Goal: Task Accomplishment & Management: Complete application form

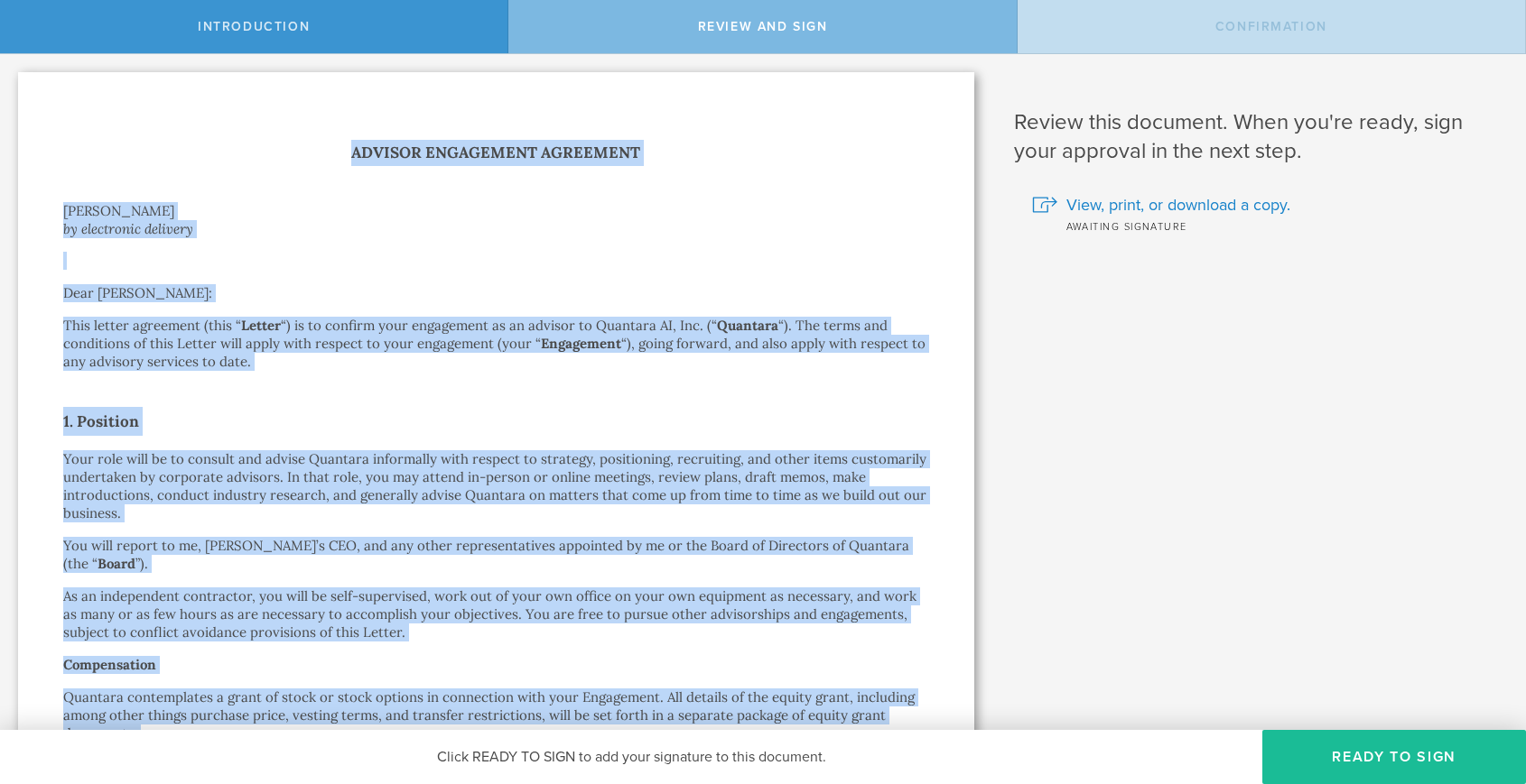
scroll to position [789, 0]
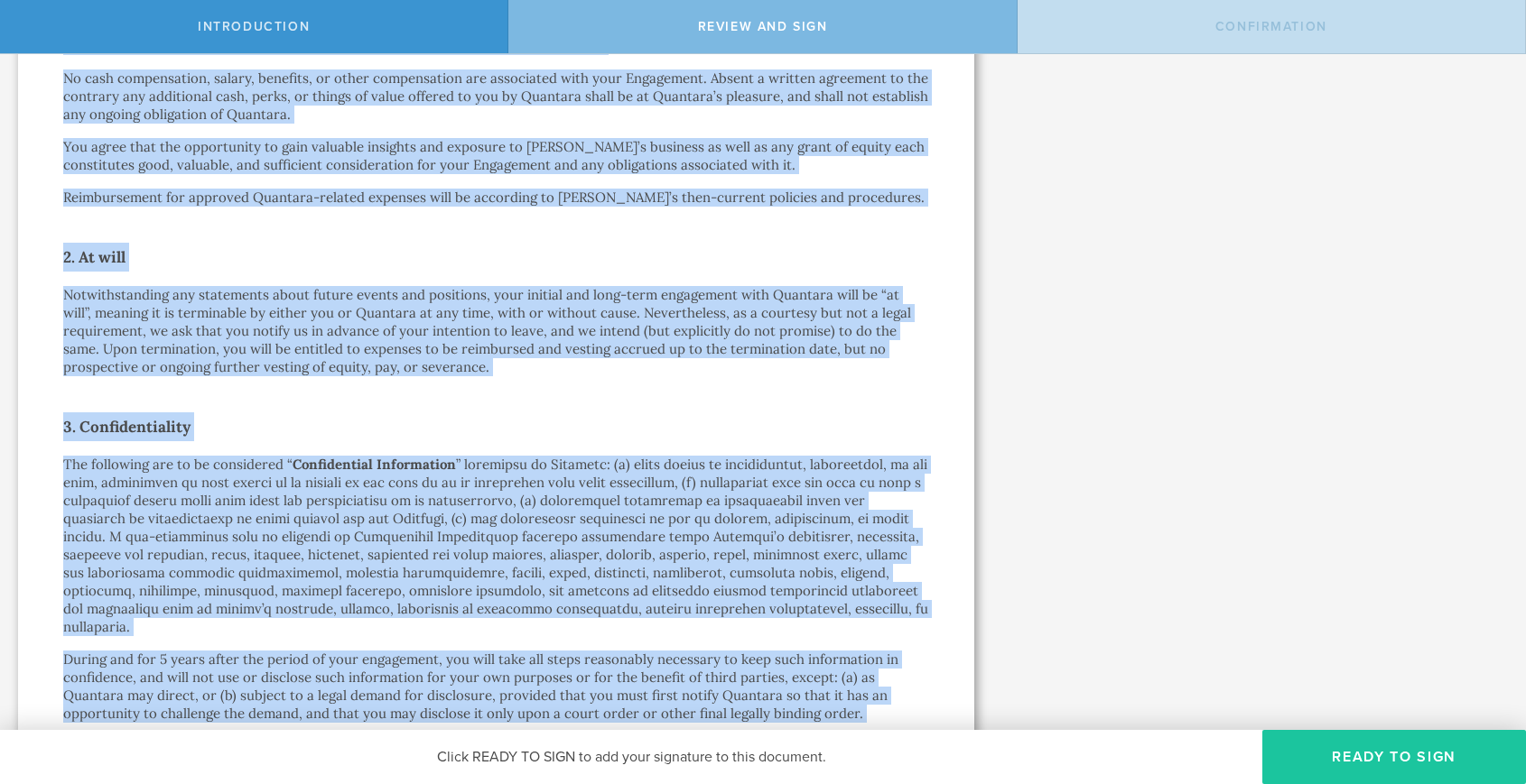
click at [1361, 767] on button "Ready to Sign" at bounding box center [1394, 758] width 264 height 55
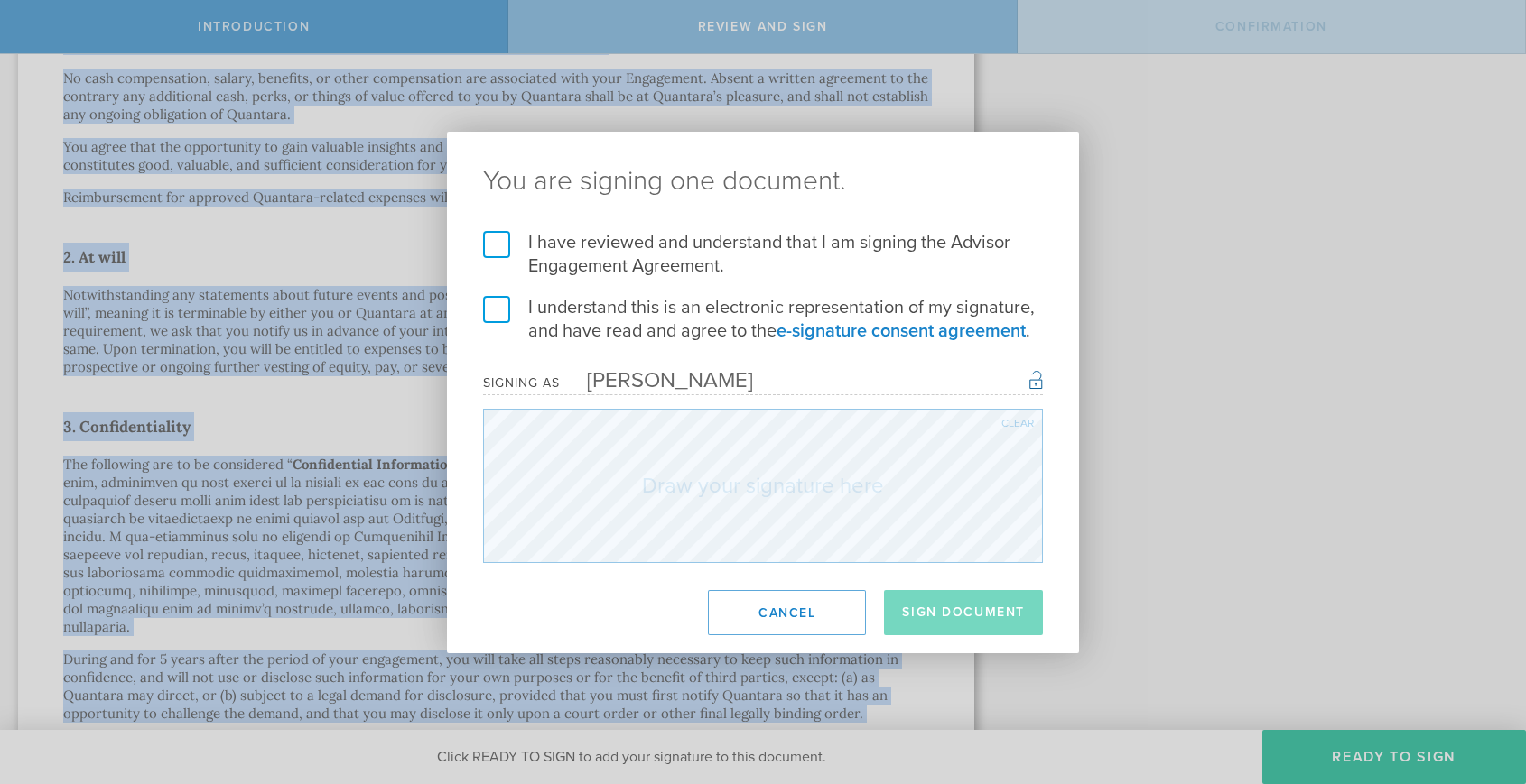
click at [502, 252] on label "I have reviewed and understand that I am signing the Advisor Engagement Agreeme…" at bounding box center [763, 255] width 560 height 47
click at [0, 0] on input "I have reviewed and understand that I am signing the Advisor Engagement Agreeme…" at bounding box center [0, 0] width 0 height 0
click at [500, 307] on label "I understand this is an electronic representation of my signature, and have rea…" at bounding box center [763, 319] width 560 height 47
click at [0, 0] on input "I understand this is an electronic representation of my signature, and have rea…" at bounding box center [0, 0] width 0 height 0
click at [958, 606] on button "Sign Document" at bounding box center [964, 613] width 159 height 45
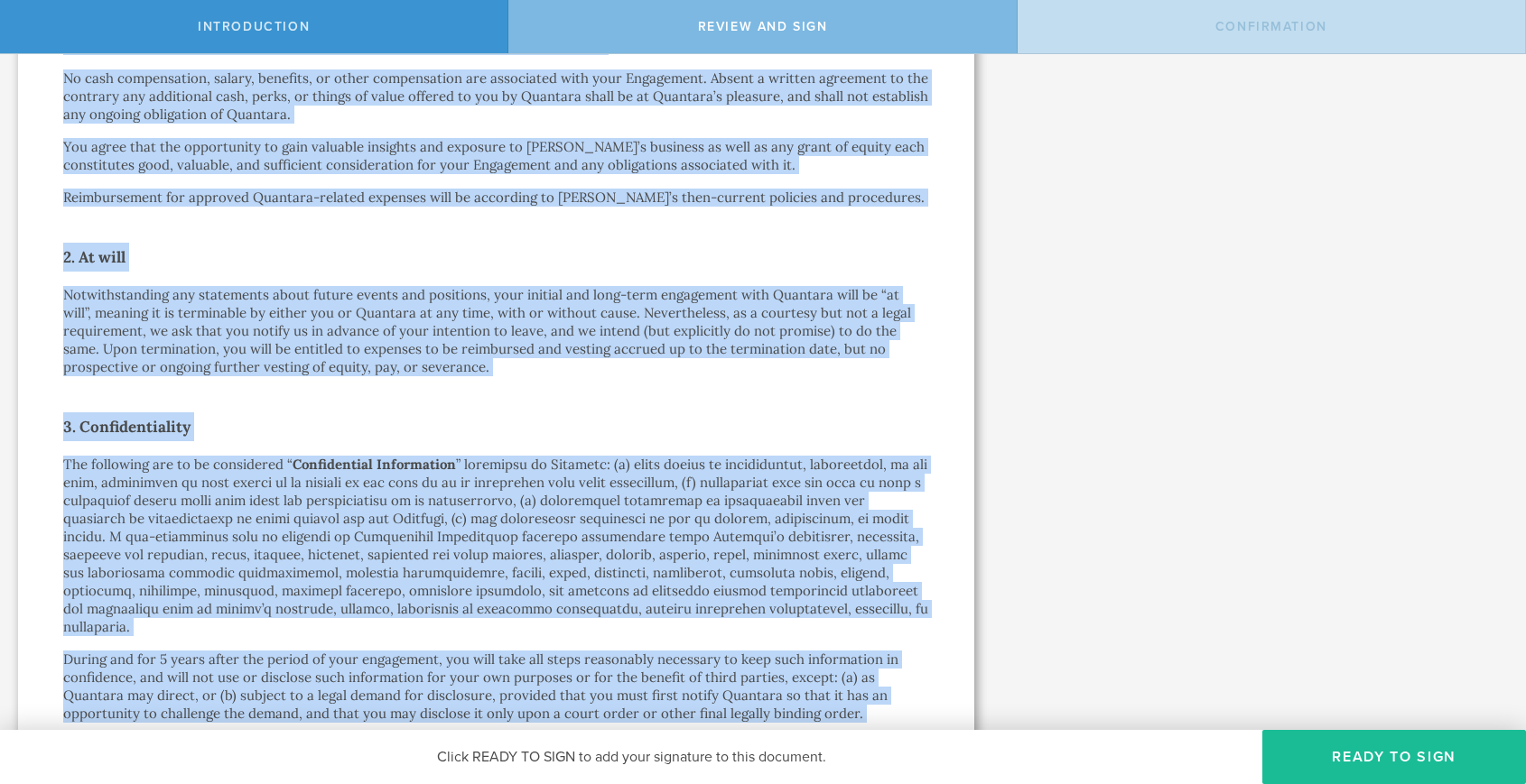
scroll to position [0, 0]
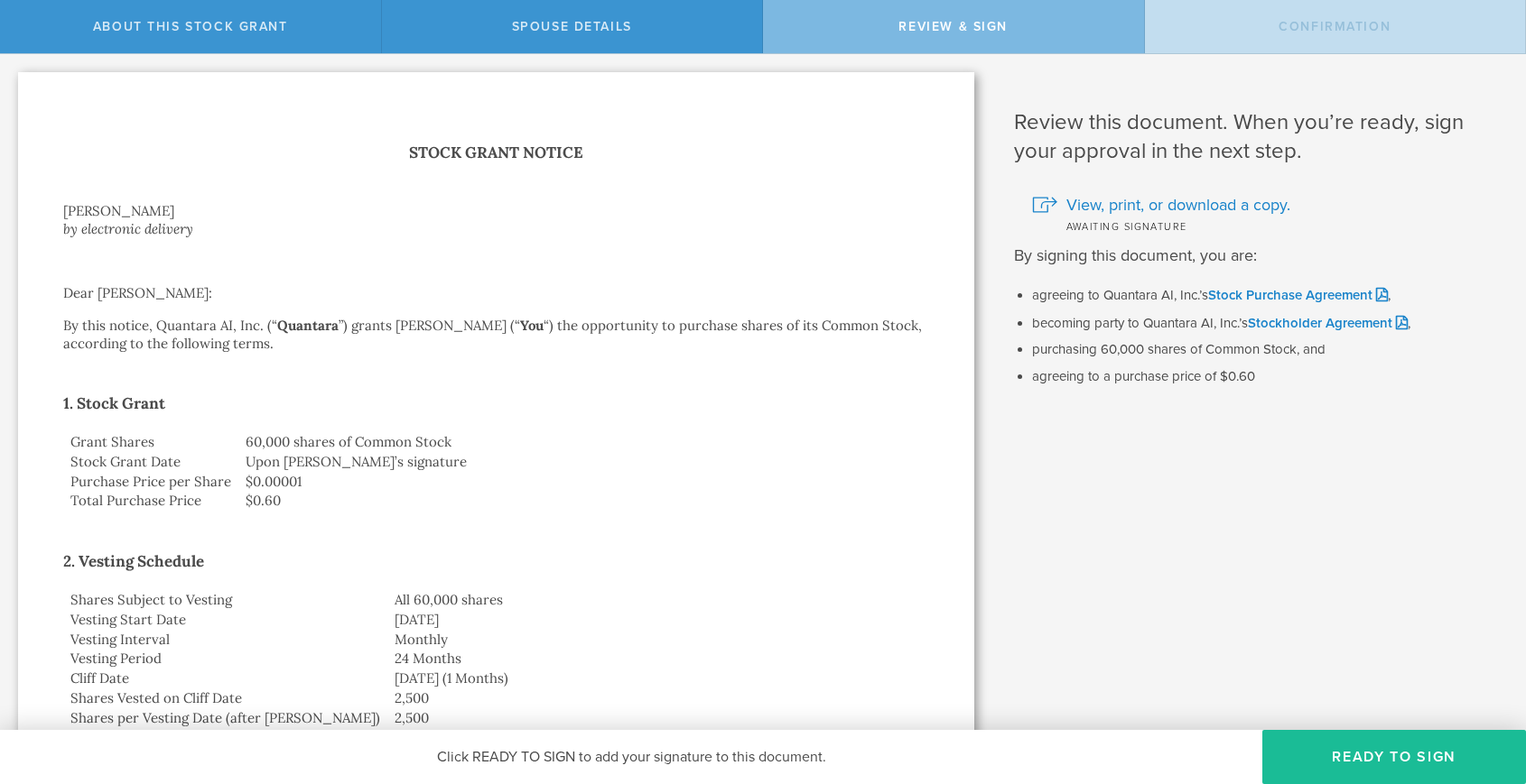
scroll to position [605, 0]
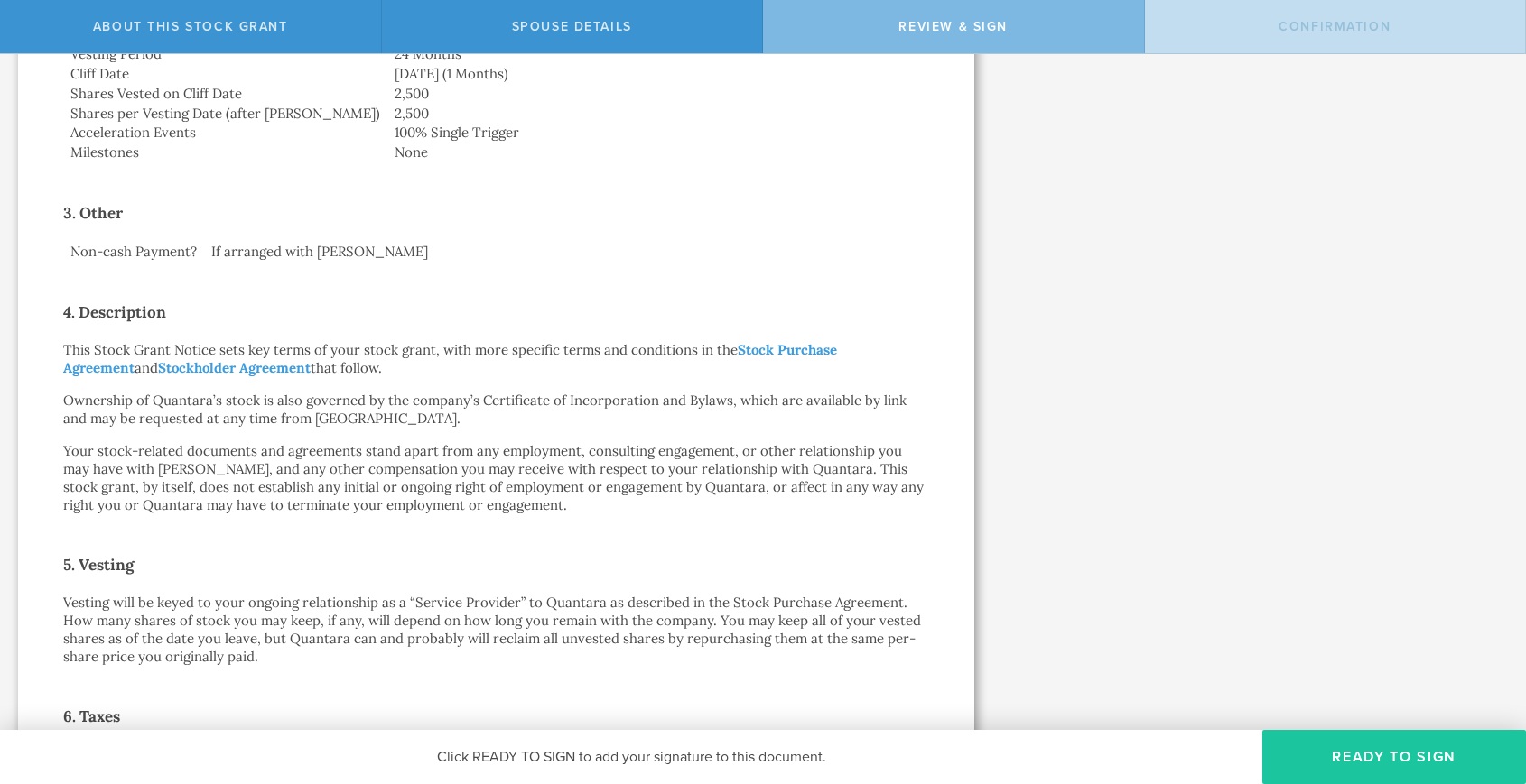
click at [1392, 749] on button "Ready to Sign" at bounding box center [1394, 758] width 264 height 55
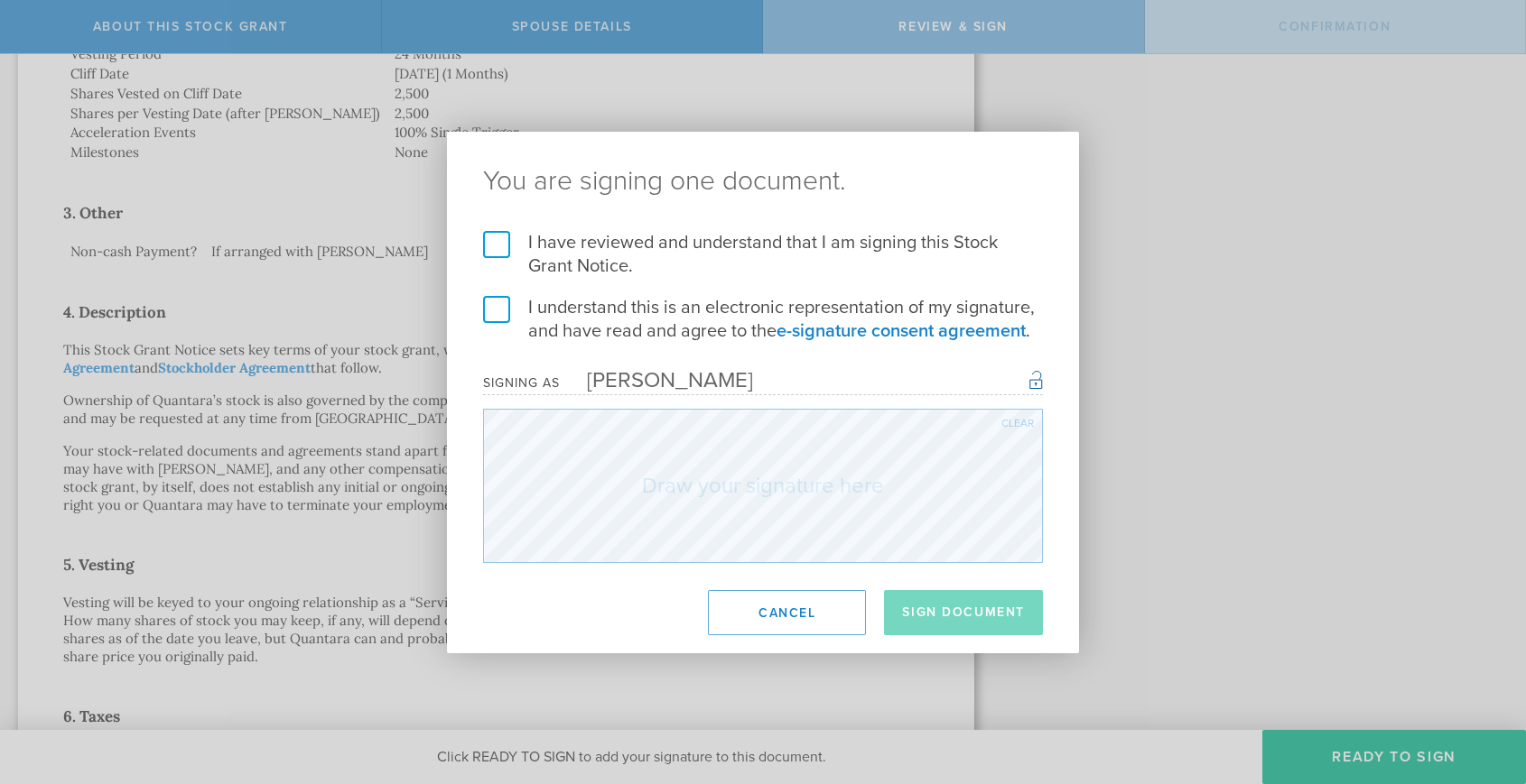
click at [494, 245] on label "I have reviewed and understand that I am signing this Stock Grant Notice." at bounding box center [763, 255] width 560 height 47
click at [0, 0] on input "I have reviewed and understand that I am signing this Stock Grant Notice." at bounding box center [0, 0] width 0 height 0
click at [497, 299] on label "I understand this is an electronic representation of my signature, and have rea…" at bounding box center [763, 319] width 560 height 47
click at [0, 0] on input "I understand this is an electronic representation of my signature, and have rea…" at bounding box center [0, 0] width 0 height 0
click at [931, 602] on button "Sign Document" at bounding box center [964, 613] width 159 height 45
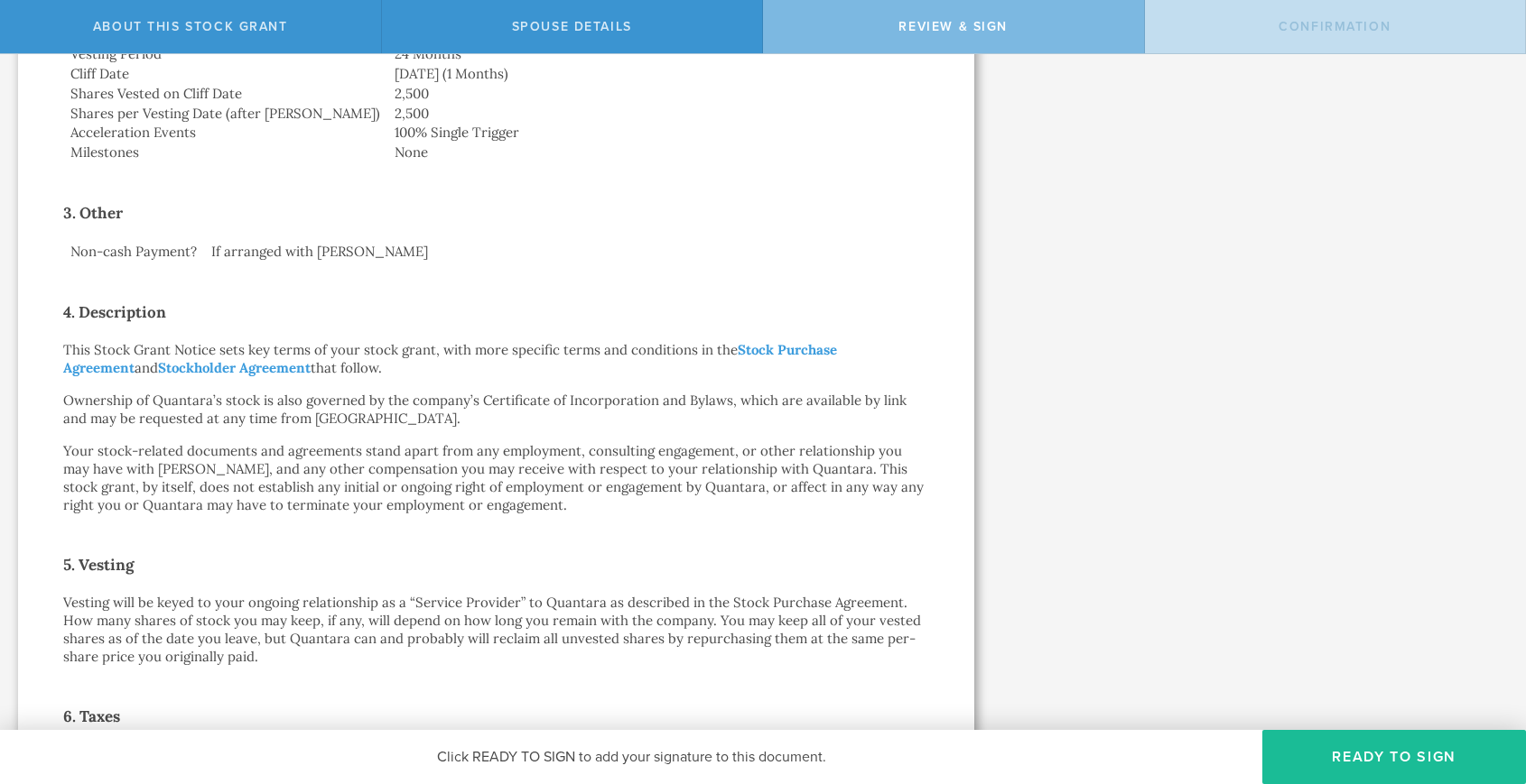
scroll to position [0, 0]
